Goal: Task Accomplishment & Management: Use online tool/utility

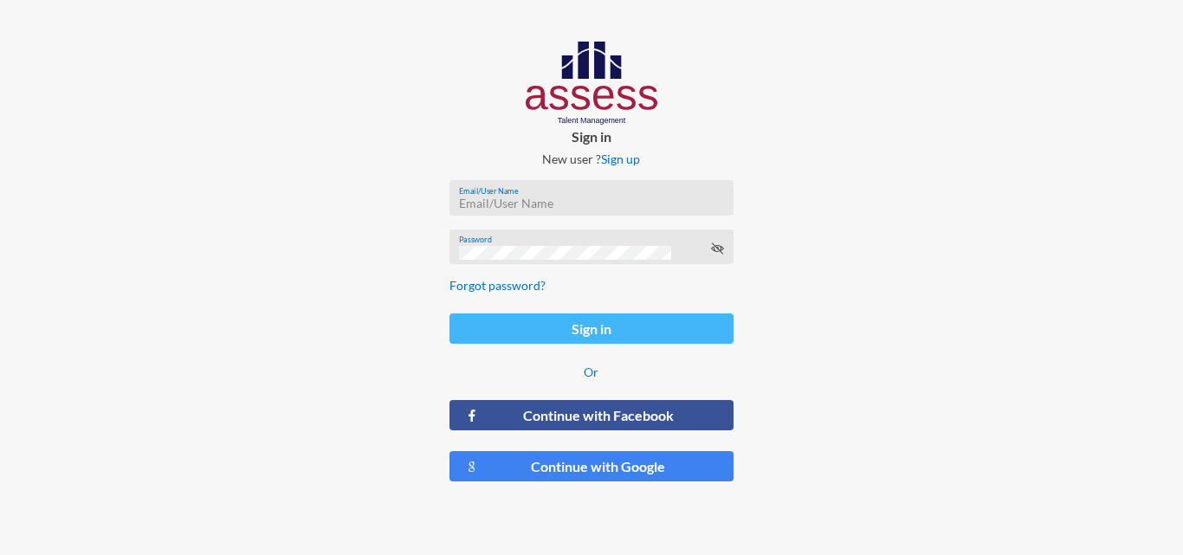
type input "[EMAIL_ADDRESS][DOMAIN_NAME]"
click at [573, 337] on button "Sign in" at bounding box center [591, 329] width 283 height 30
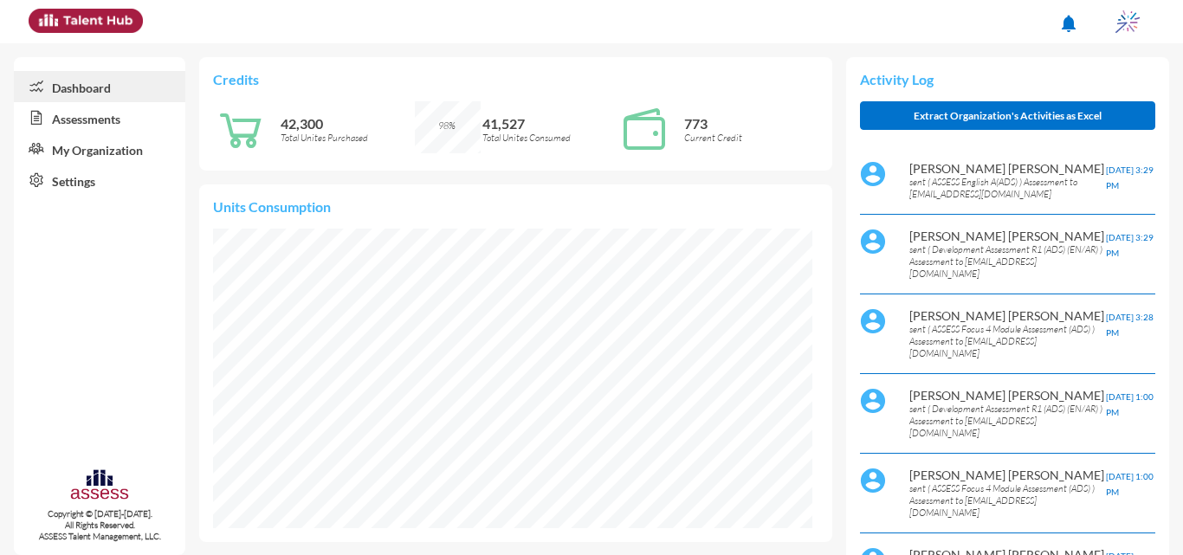
scroll to position [136, 272]
click at [116, 125] on link "Assessments" at bounding box center [100, 117] width 172 height 31
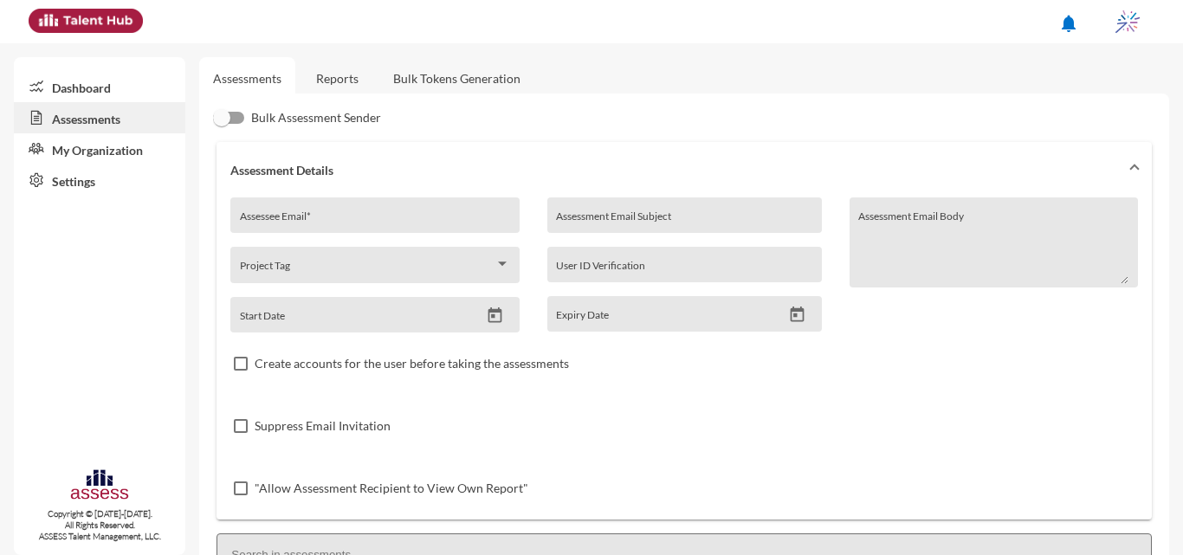
click at [344, 73] on link "Reports" at bounding box center [337, 78] width 70 height 42
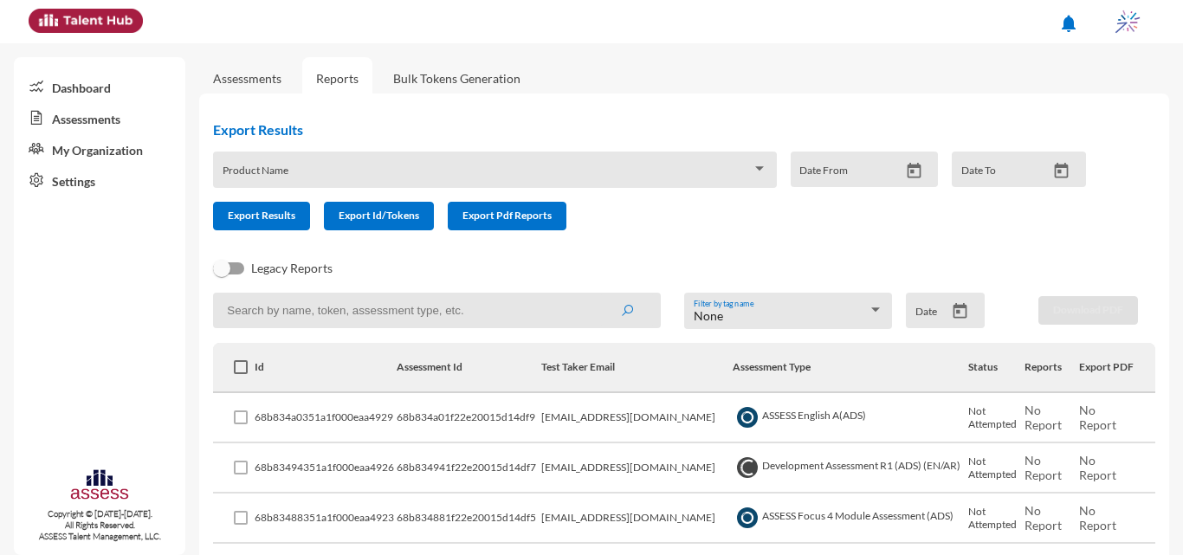
click at [954, 308] on icon "Open calendar" at bounding box center [961, 311] width 14 height 16
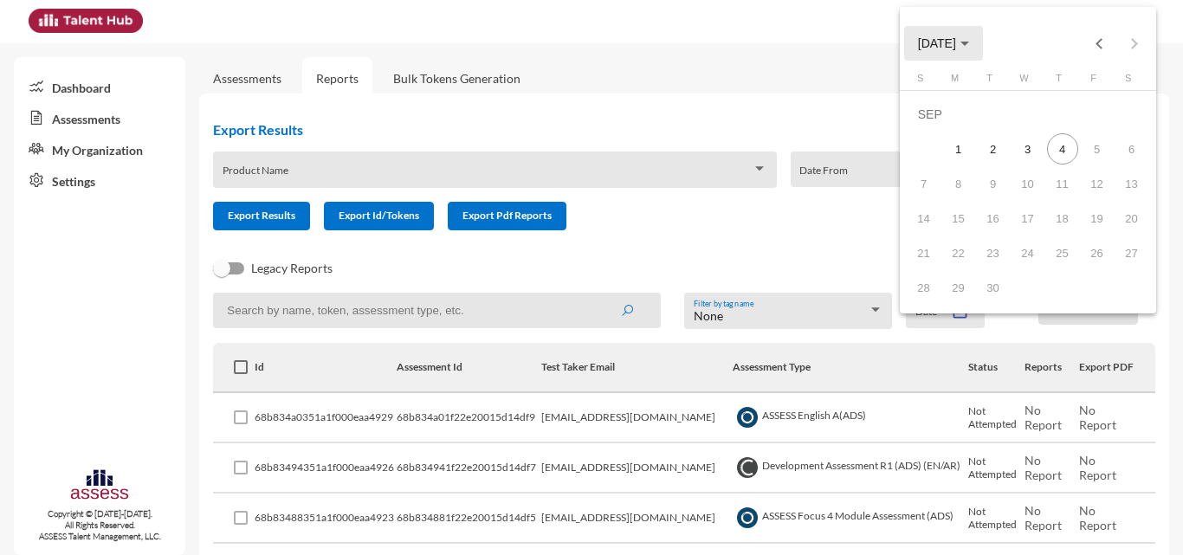
click at [969, 45] on div "Choose month and year" at bounding box center [965, 44] width 9 height 4
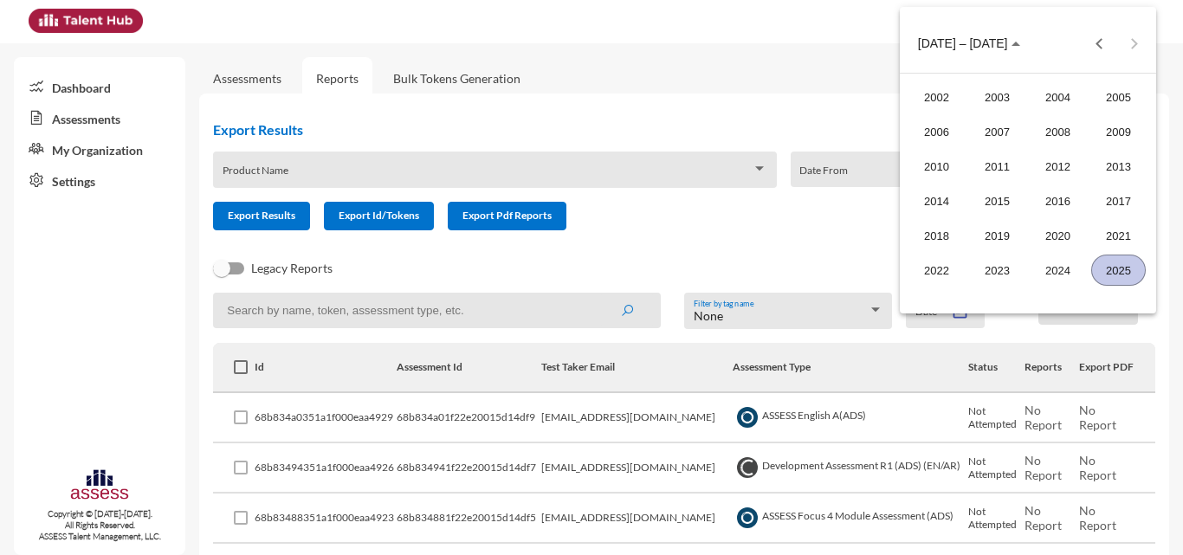
click at [1124, 275] on div "2025" at bounding box center [1119, 270] width 55 height 31
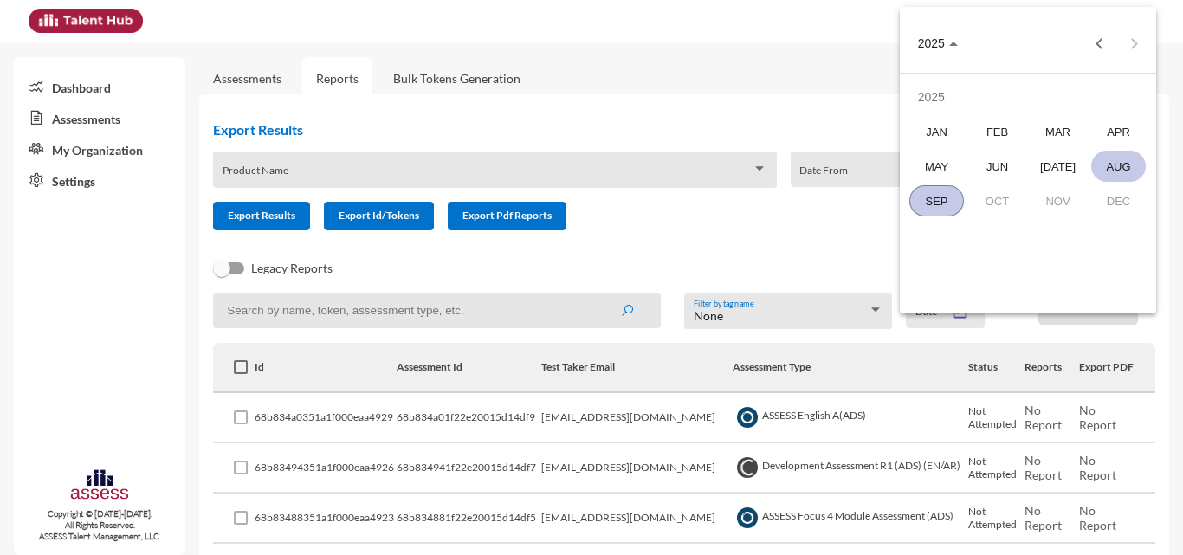
click at [1105, 161] on div "AUG" at bounding box center [1119, 166] width 55 height 31
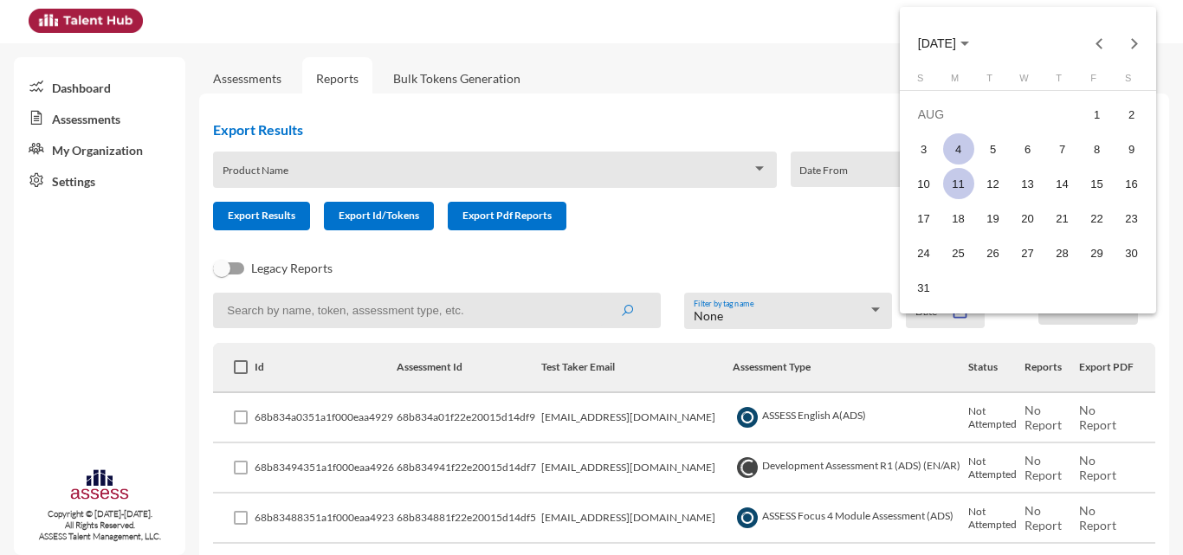
click at [961, 186] on div "11" at bounding box center [958, 183] width 31 height 31
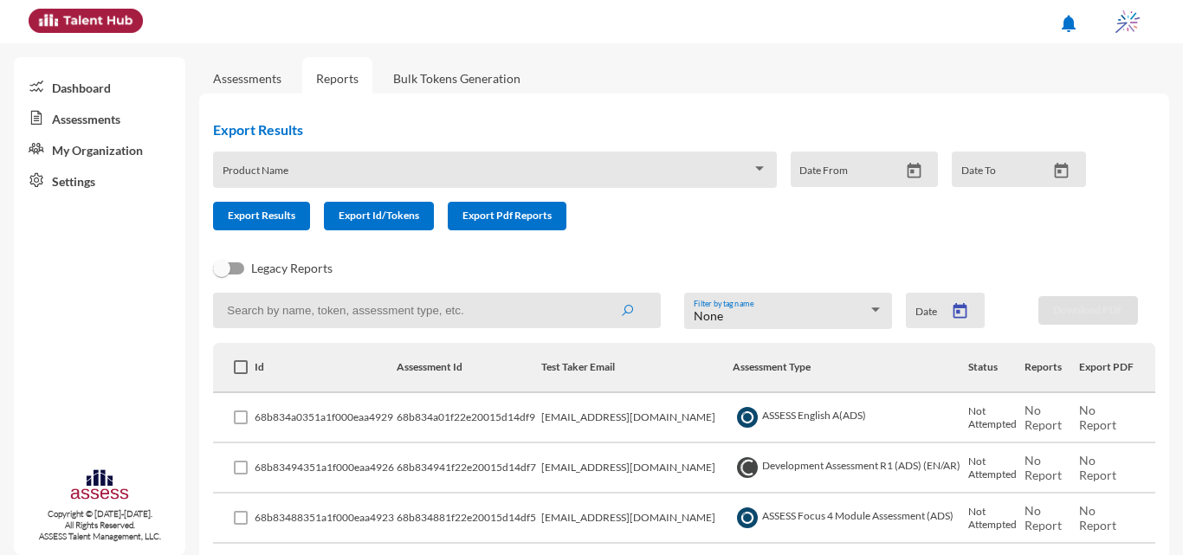
type input "[DATE]"
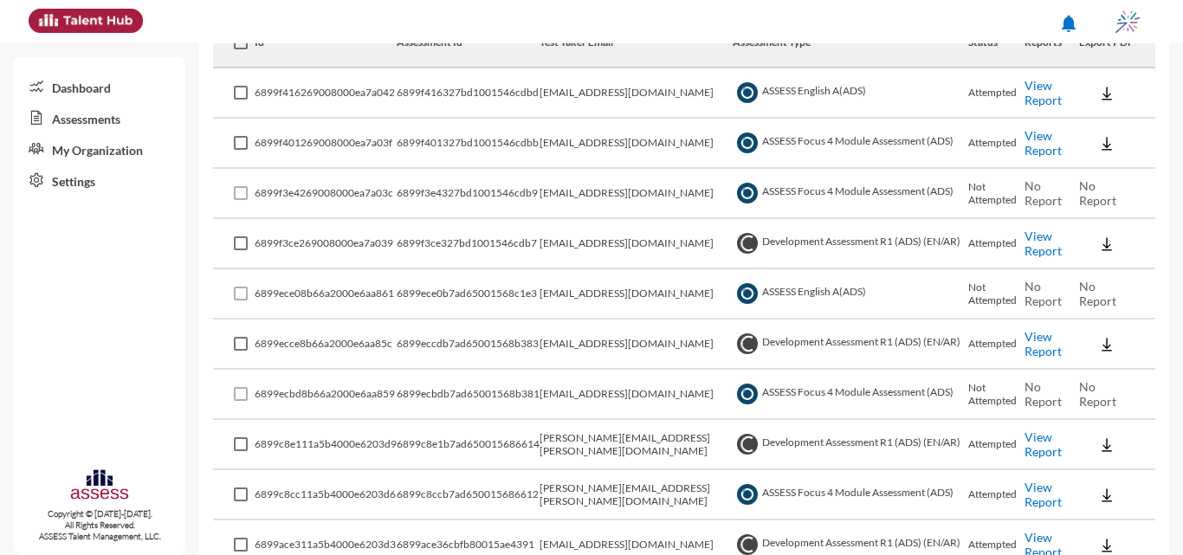
scroll to position [87, 0]
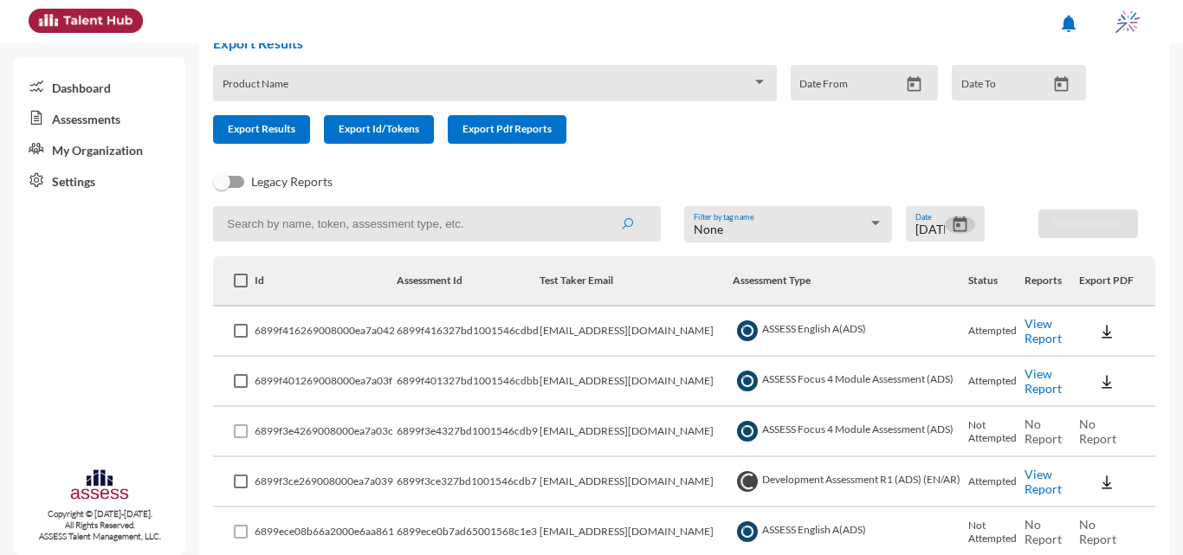
click at [587, 229] on input at bounding box center [437, 224] width 448 height 36
type input "intern"
click at [599, 208] on button "submit" at bounding box center [626, 223] width 55 height 31
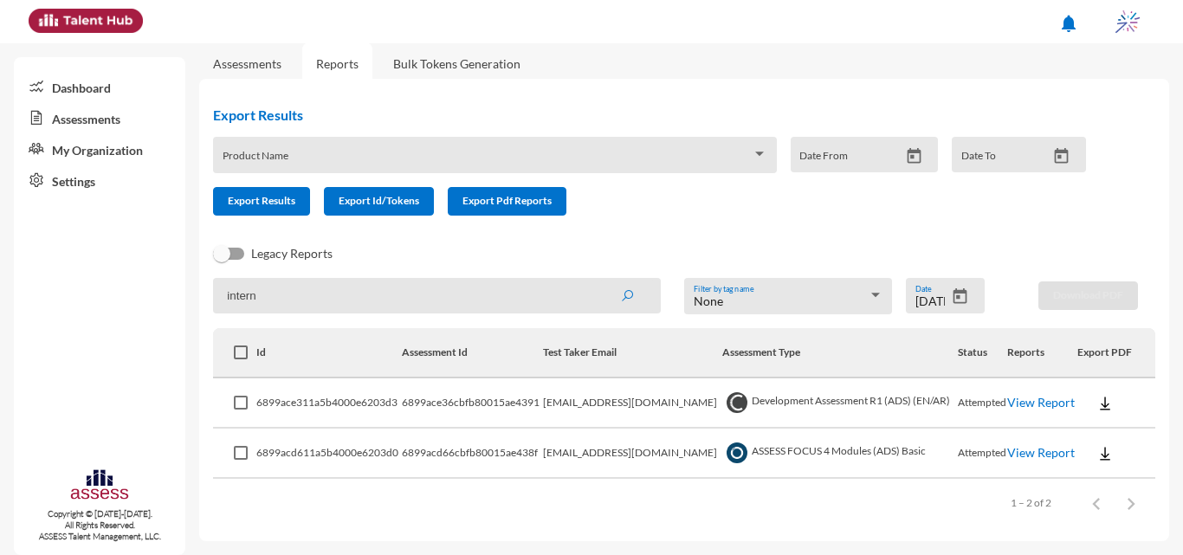
scroll to position [15, 0]
click at [1014, 460] on link "View Report" at bounding box center [1041, 452] width 68 height 15
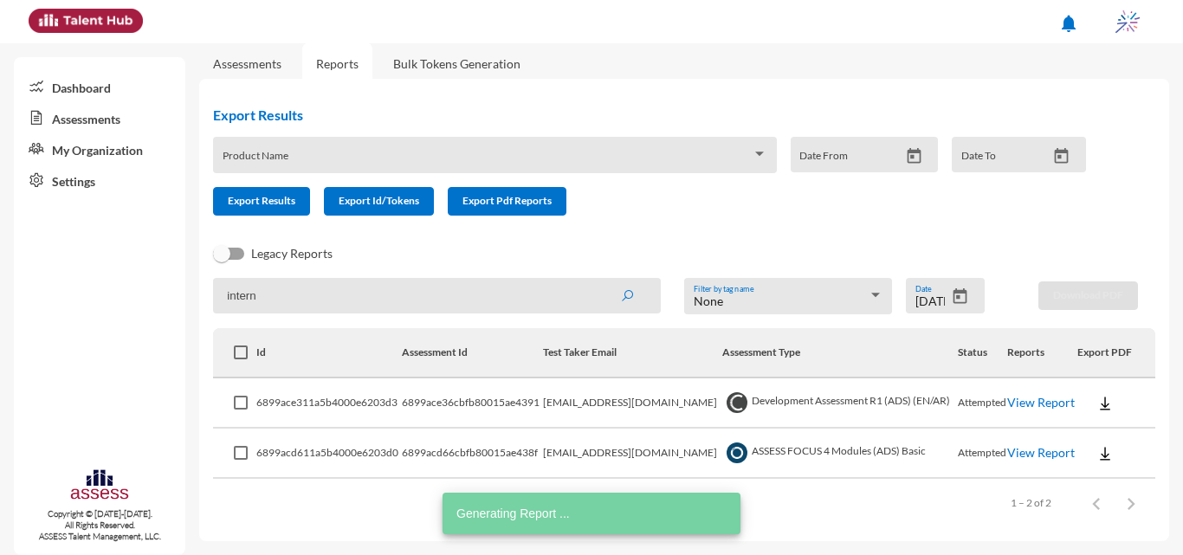
click at [1014, 399] on link "View Report" at bounding box center [1041, 402] width 68 height 15
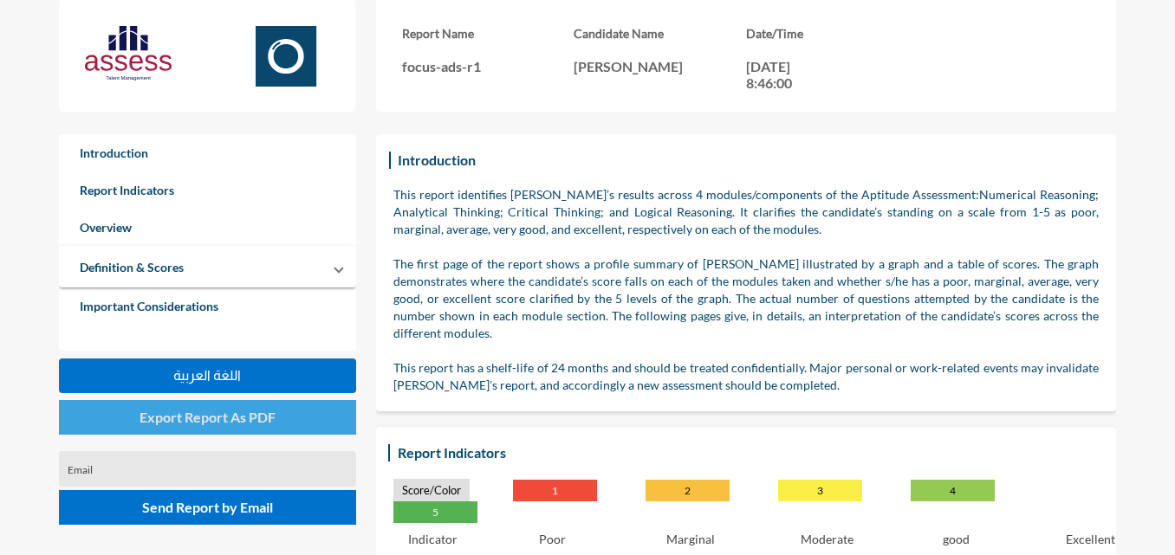
click at [218, 424] on span "Export Report As PDF" at bounding box center [207, 417] width 136 height 16
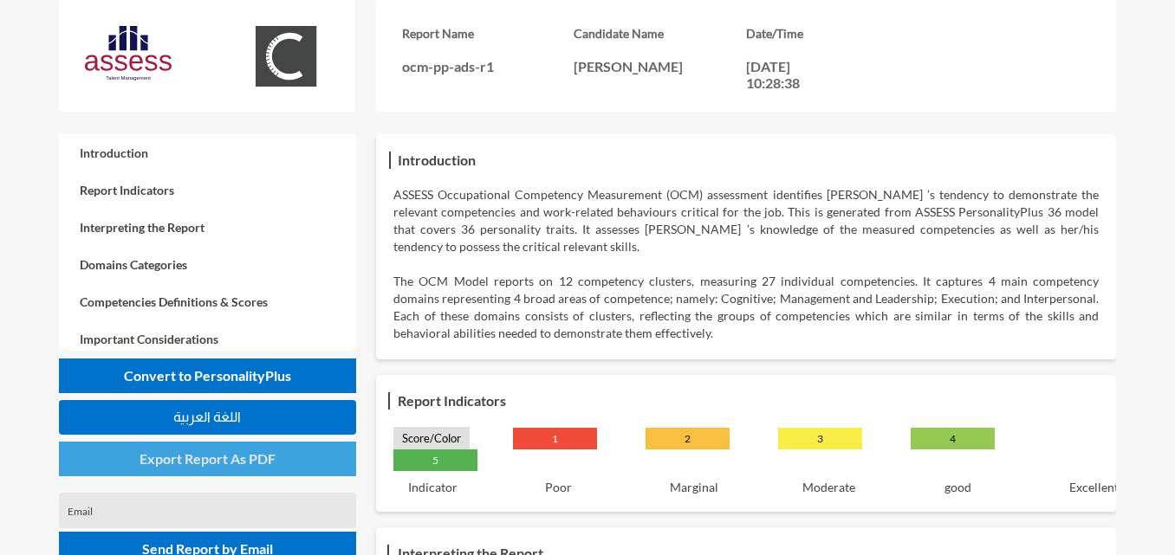
click at [250, 463] on span "Export Report As PDF" at bounding box center [207, 458] width 136 height 16
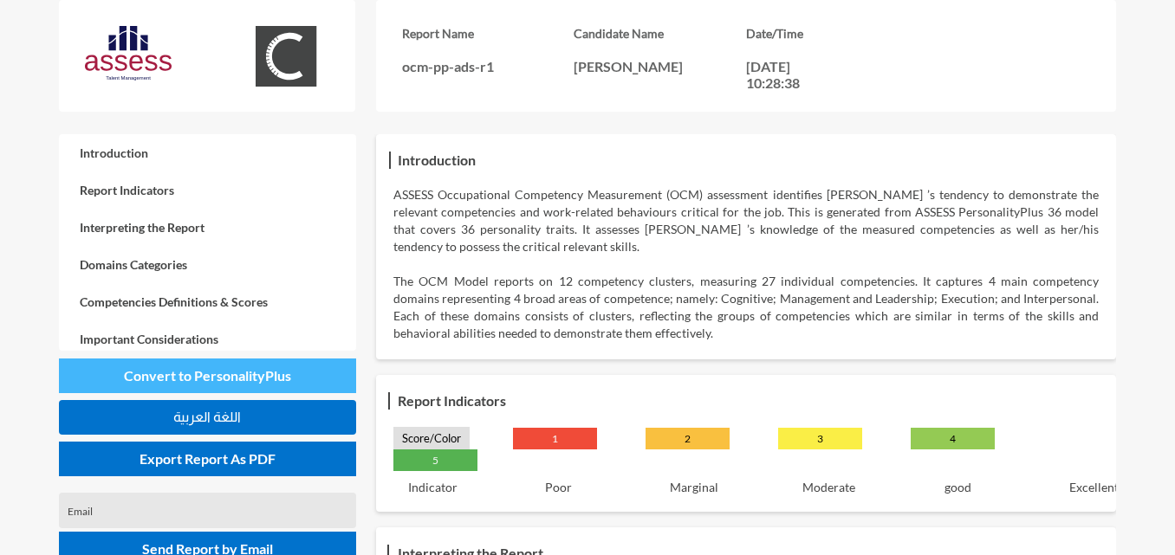
click at [288, 369] on span "Convert to PersonalityPlus" at bounding box center [207, 375] width 167 height 16
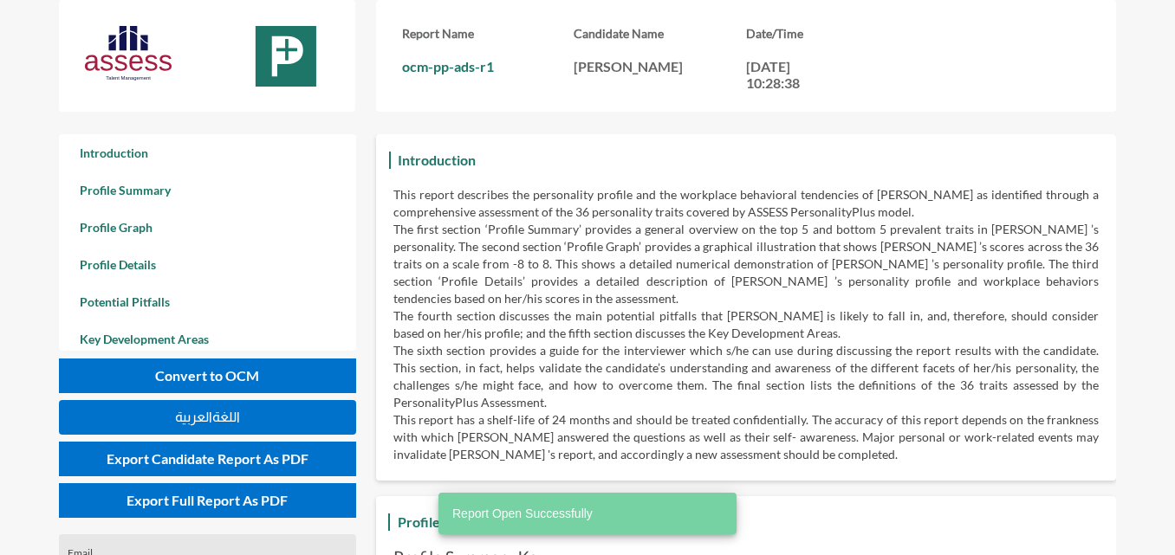
scroll to position [555, 1175]
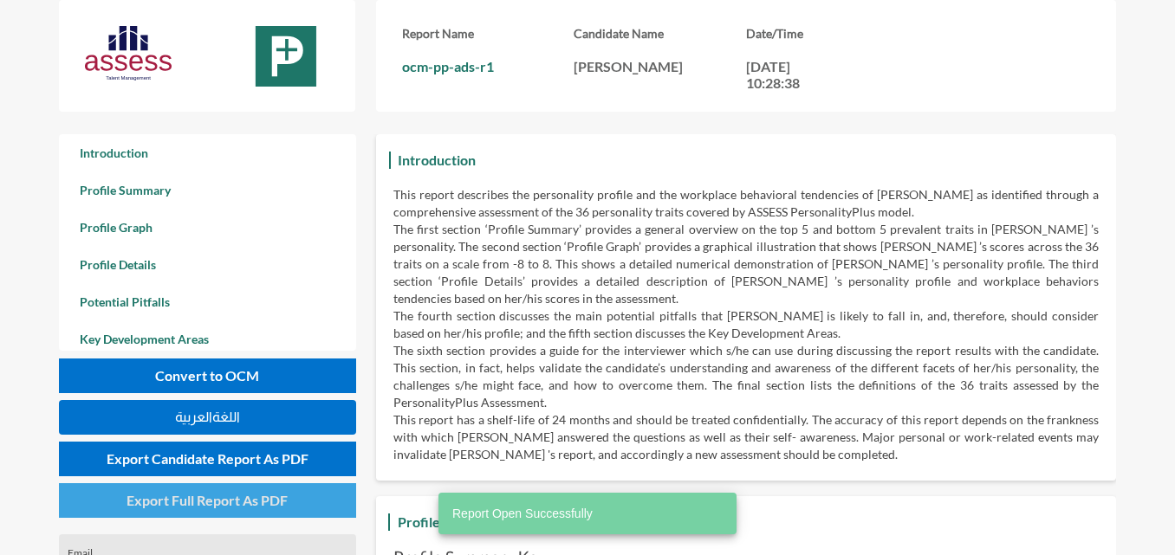
click at [242, 493] on span "Export Full Report As PDF" at bounding box center [206, 500] width 161 height 16
